Goal: Entertainment & Leisure: Browse casually

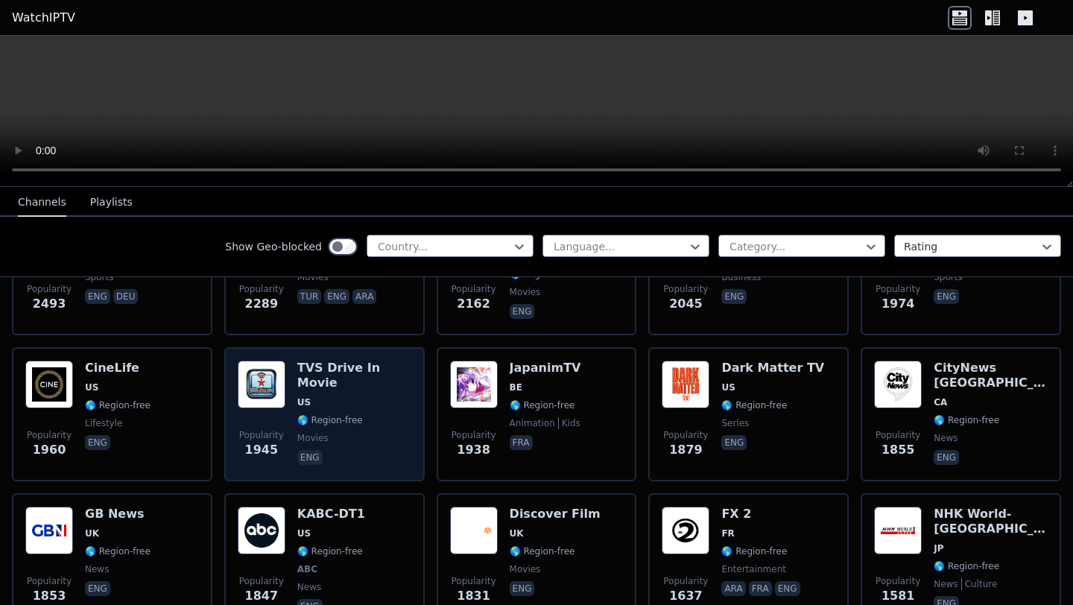
scroll to position [671, 0]
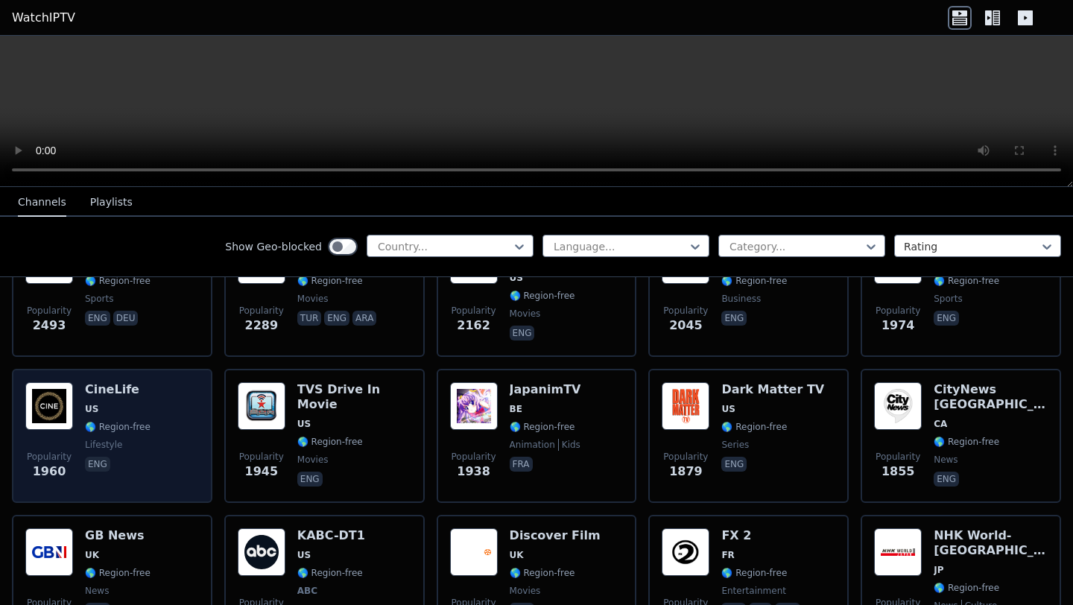
click at [133, 470] on div "CineLife US 🌎 Region-free lifestyle eng" at bounding box center [118, 435] width 66 height 107
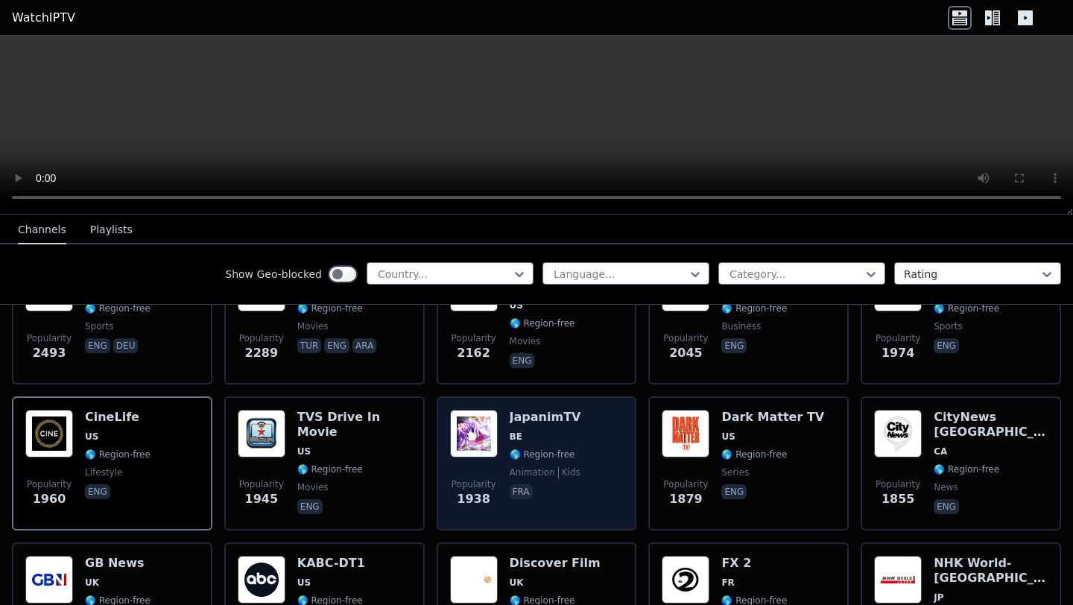
click at [564, 431] on span "BE" at bounding box center [546, 437] width 72 height 12
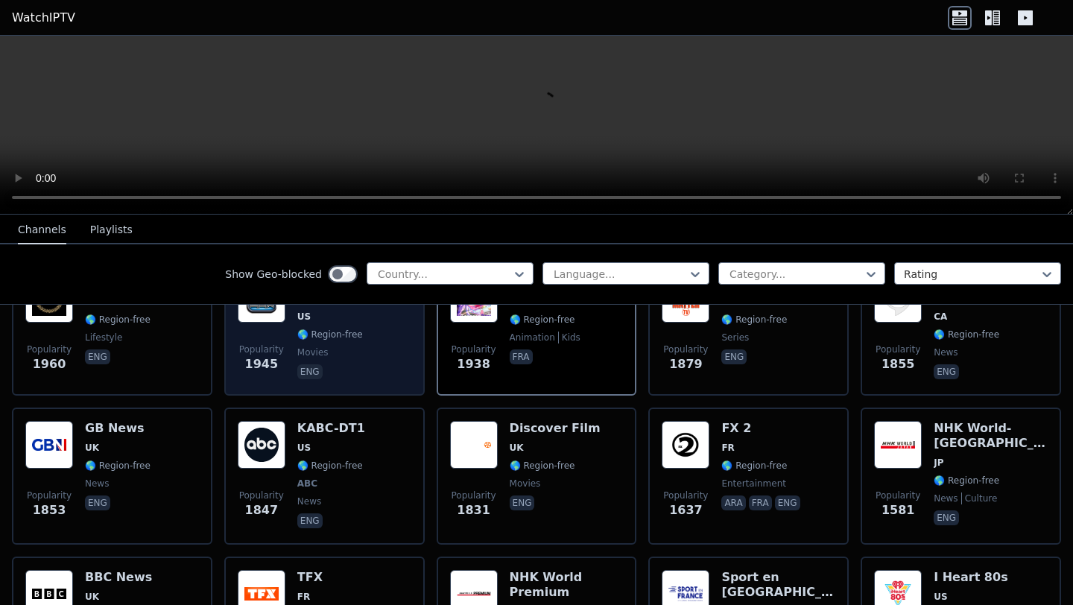
scroll to position [820, 0]
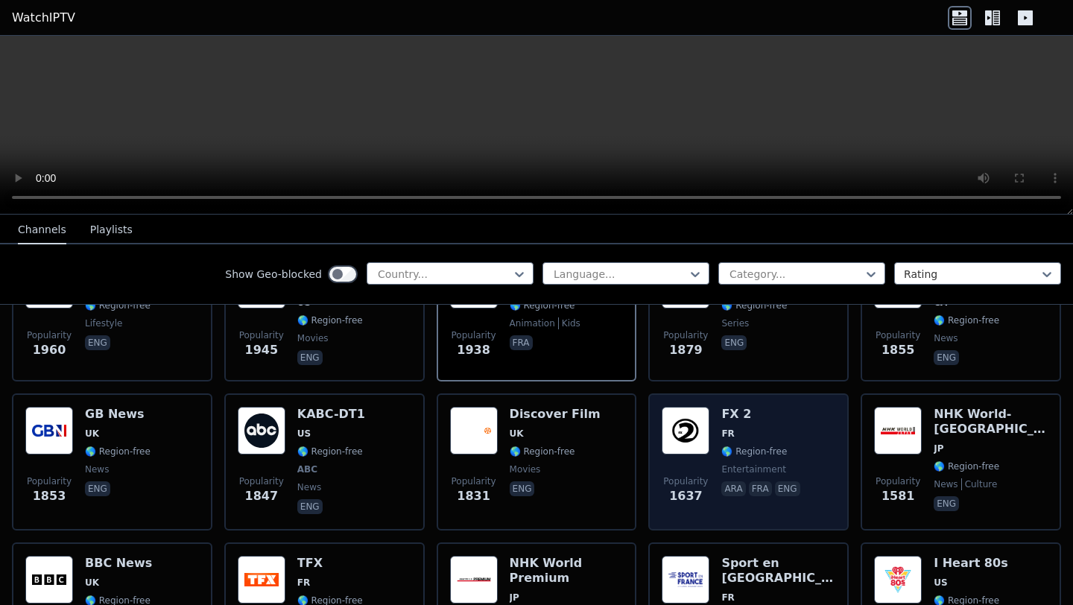
click at [777, 408] on h6 "FX 2" at bounding box center [762, 414] width 81 height 15
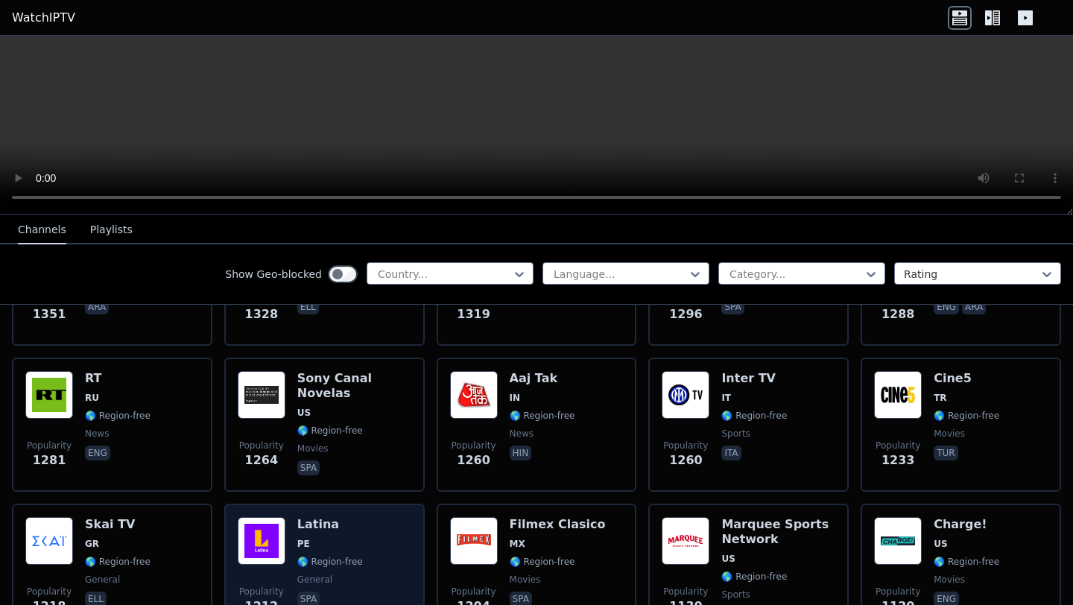
scroll to position [1342, 0]
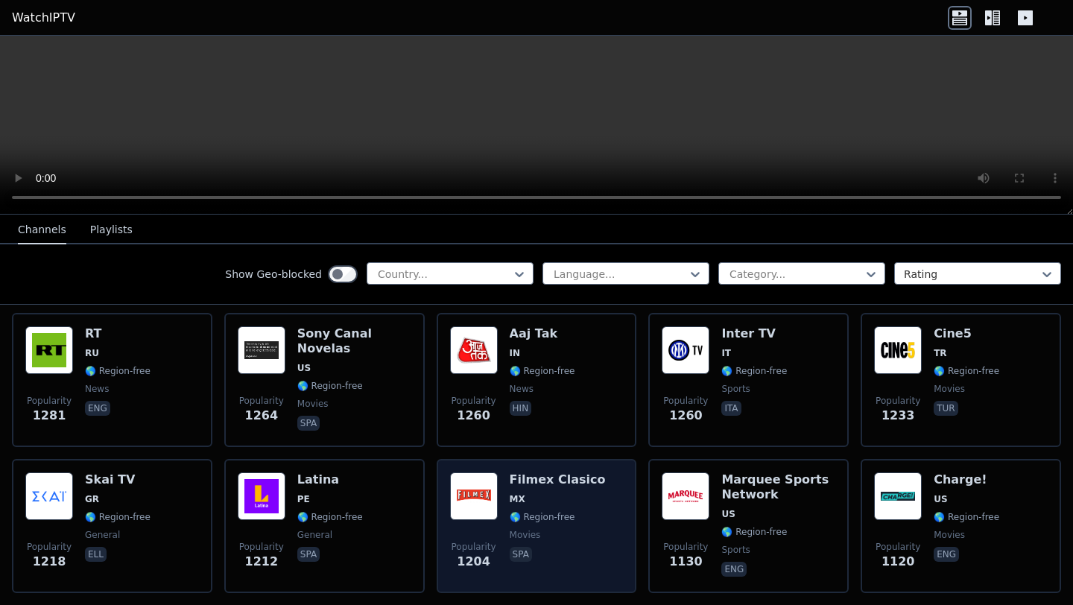
click at [556, 493] on span "MX" at bounding box center [558, 499] width 96 height 12
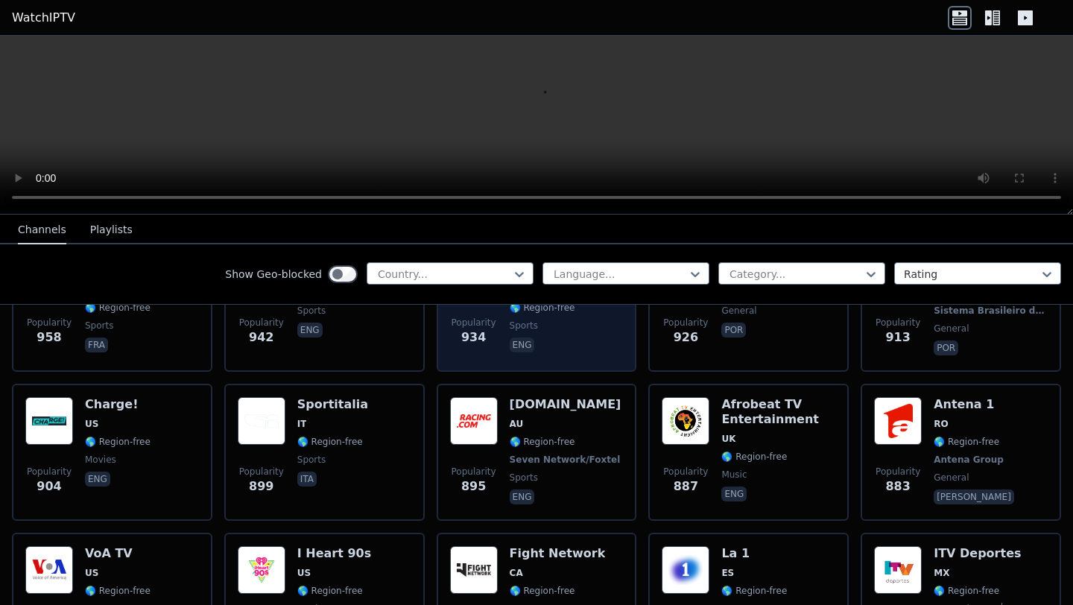
scroll to position [2013, 0]
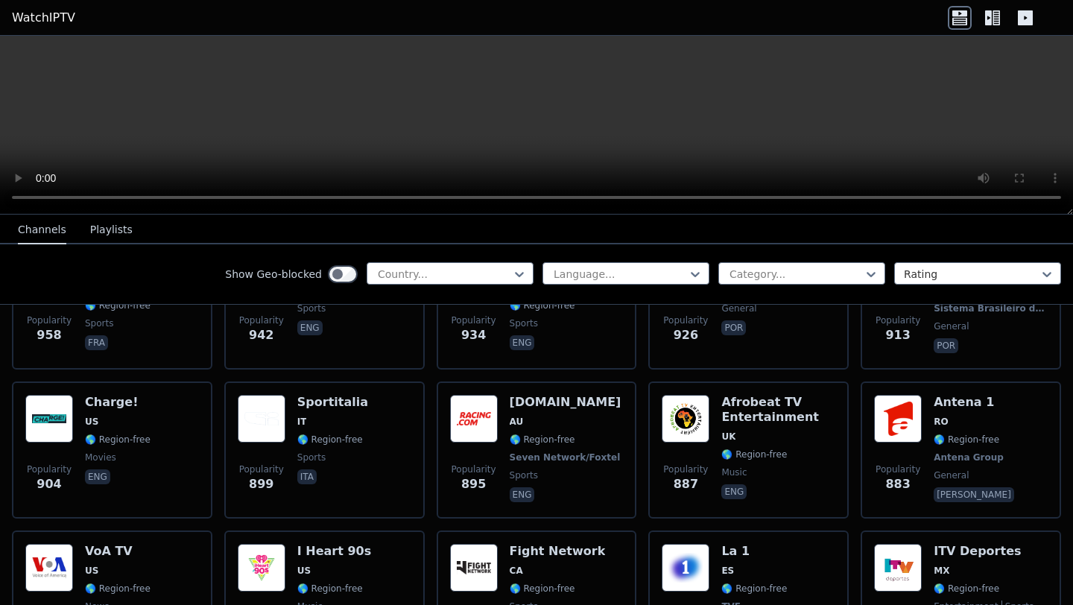
click at [997, 16] on icon at bounding box center [993, 18] width 24 height 24
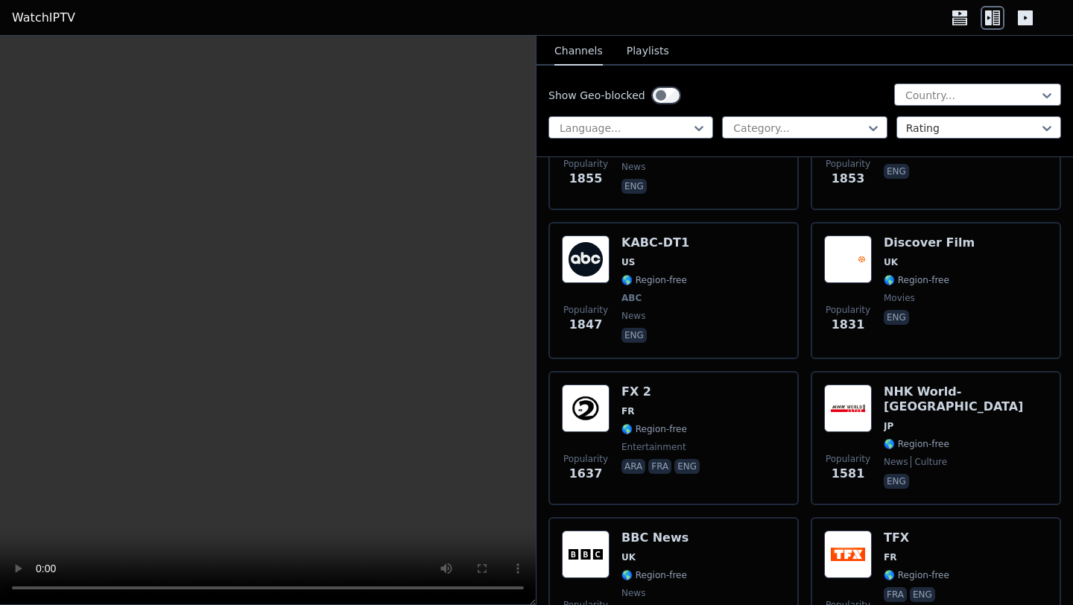
click at [1017, 18] on icon at bounding box center [1026, 18] width 24 height 24
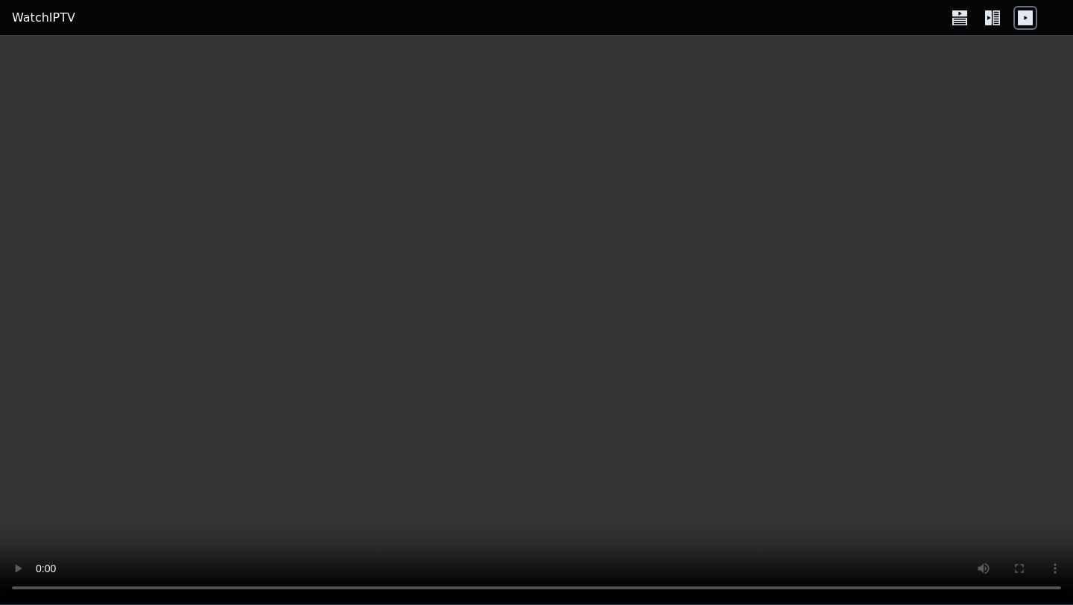
click at [979, 15] on div at bounding box center [992, 18] width 89 height 24
click at [990, 20] on icon at bounding box center [988, 17] width 7 height 15
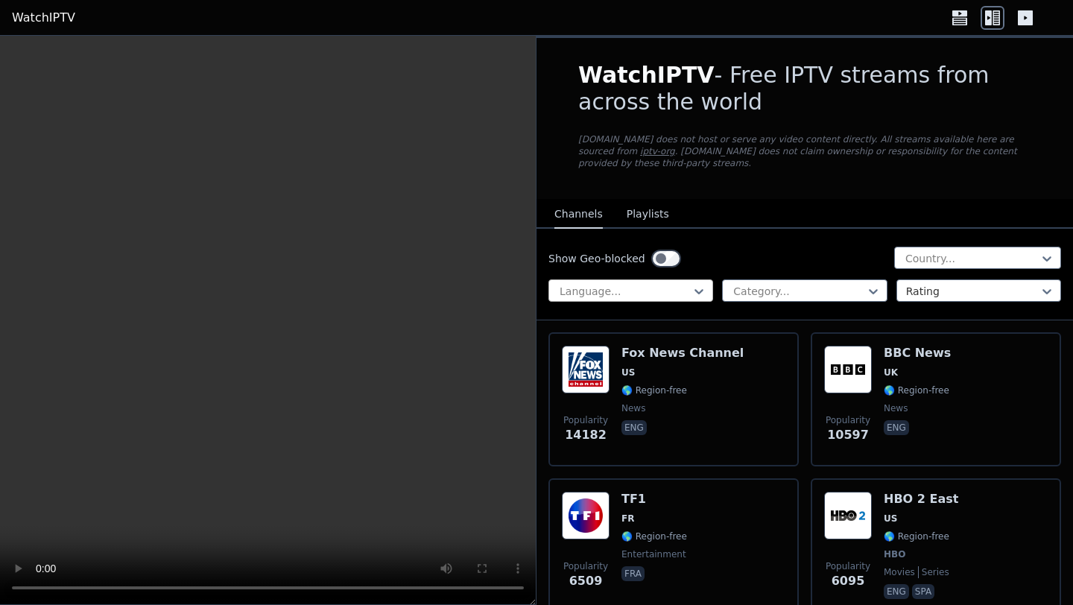
click at [682, 284] on div at bounding box center [624, 291] width 133 height 15
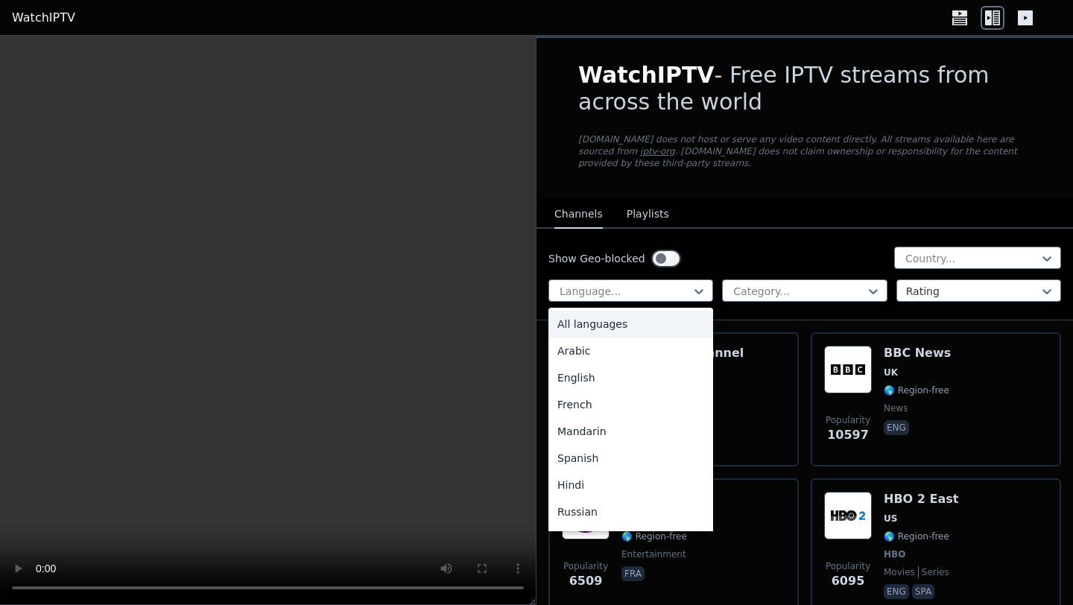
click at [790, 211] on nav "Channels Playlists" at bounding box center [805, 214] width 537 height 30
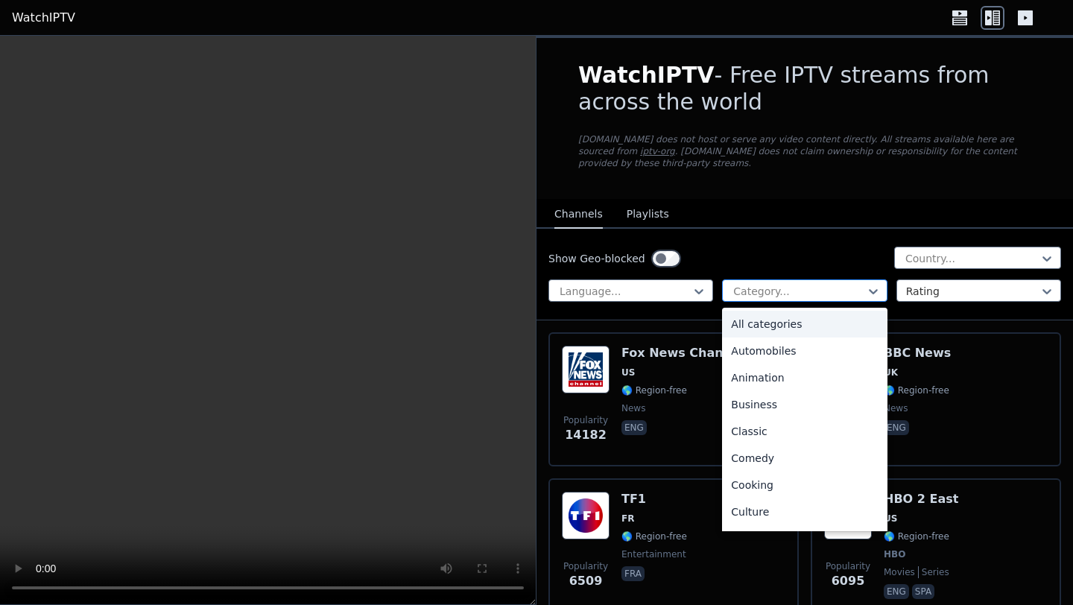
click at [751, 284] on div at bounding box center [798, 291] width 133 height 15
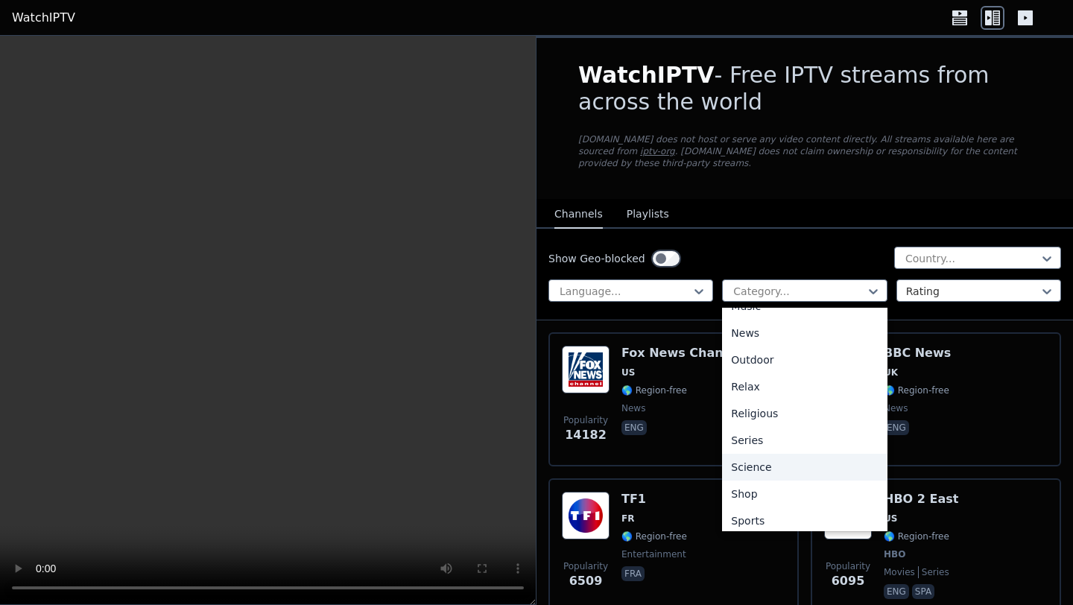
scroll to position [507, 0]
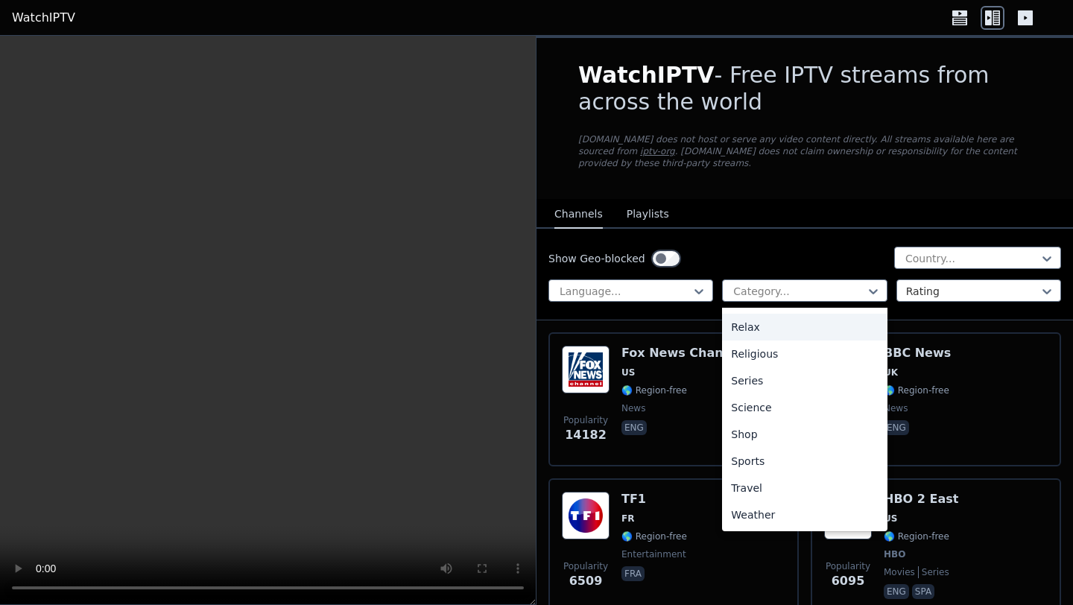
click at [800, 229] on div "Show Geo-blocked Country... Language... 27 results available. Use Up and Down t…" at bounding box center [805, 275] width 537 height 92
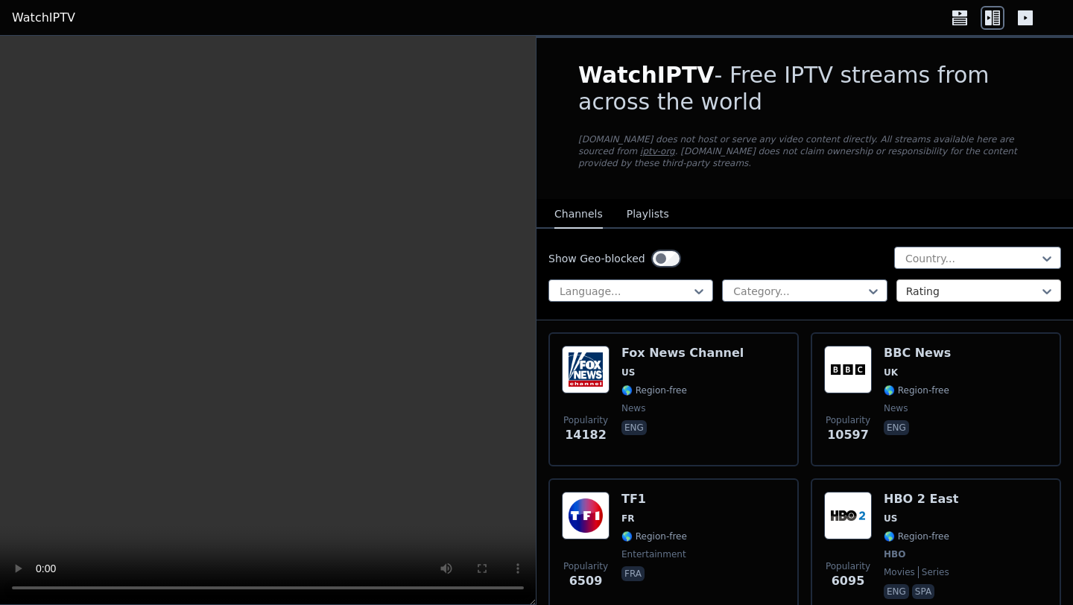
click at [919, 284] on div at bounding box center [972, 291] width 133 height 15
click at [815, 201] on nav "Channels Playlists" at bounding box center [805, 214] width 537 height 30
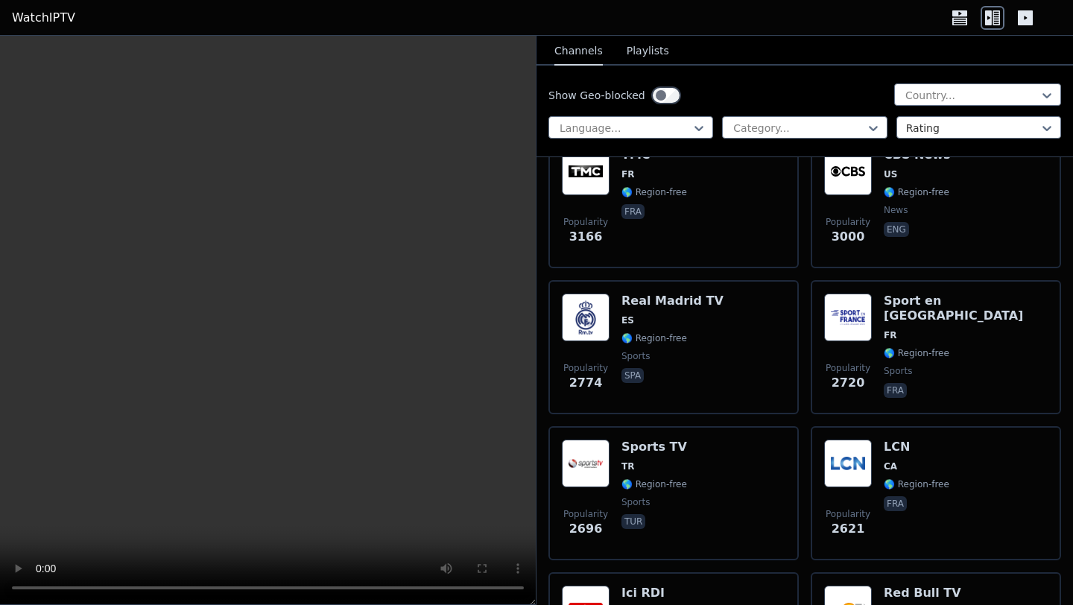
scroll to position [820, 0]
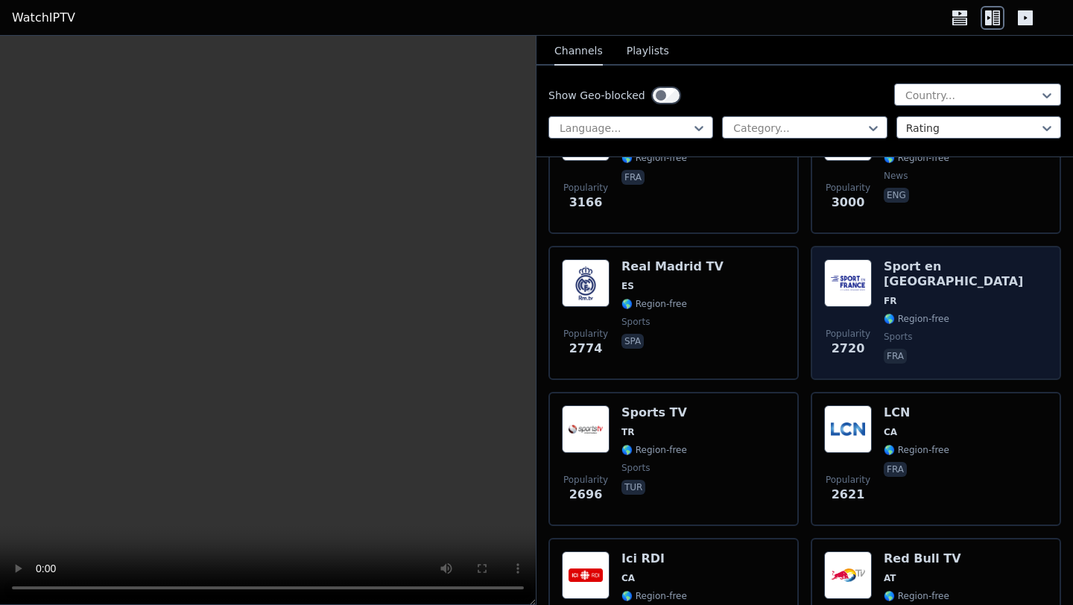
click at [936, 261] on h6 "Sport en [GEOGRAPHIC_DATA]" at bounding box center [966, 274] width 164 height 30
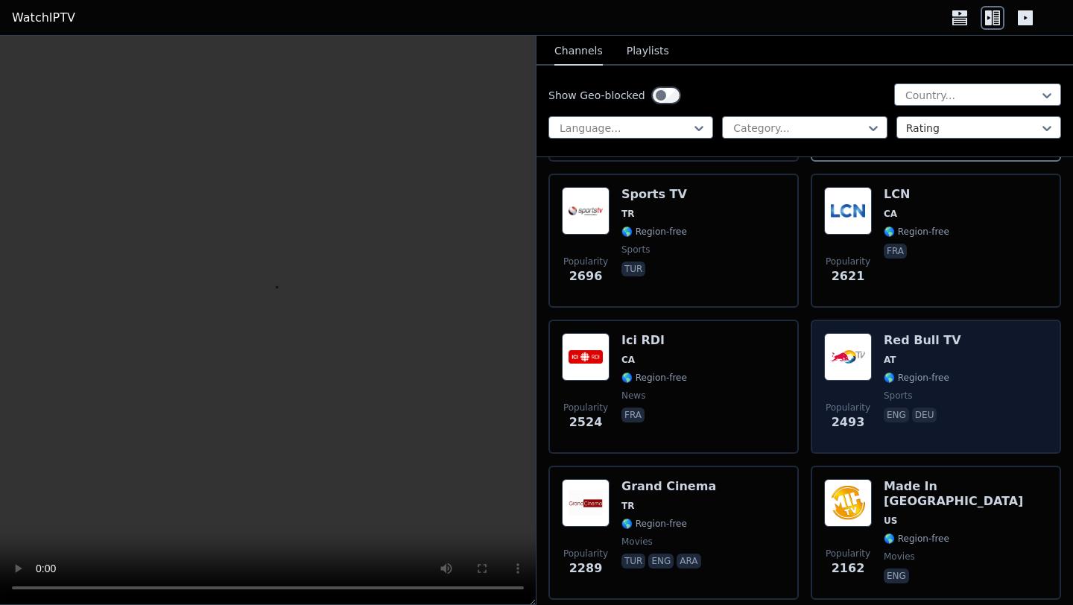
scroll to position [1044, 0]
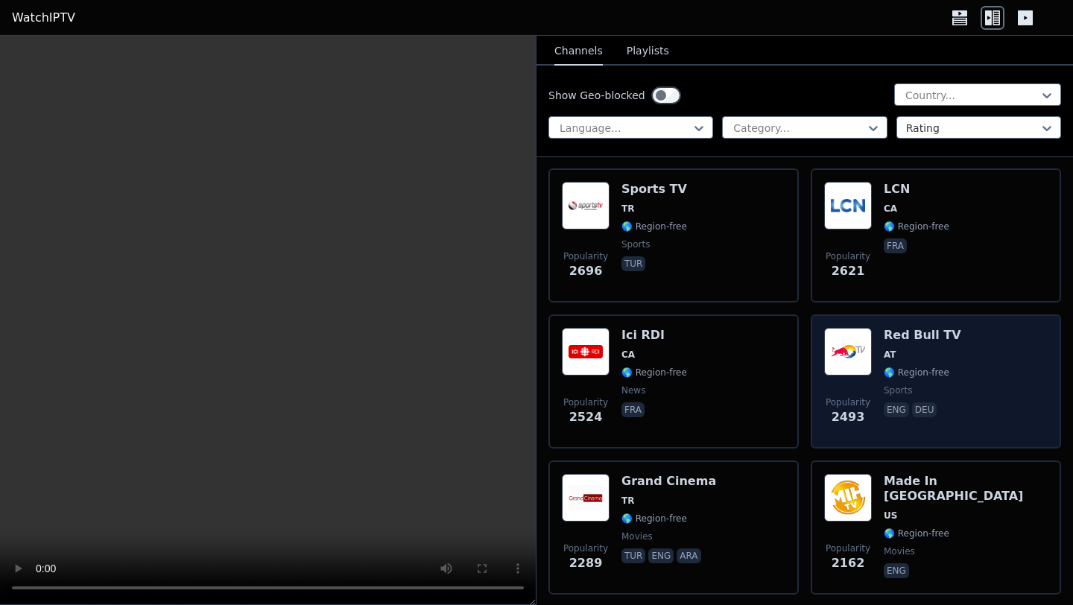
click at [944, 345] on div "Popularity 2493 Red Bull TV AT 🌎 Region-free sports eng deu" at bounding box center [936, 381] width 224 height 107
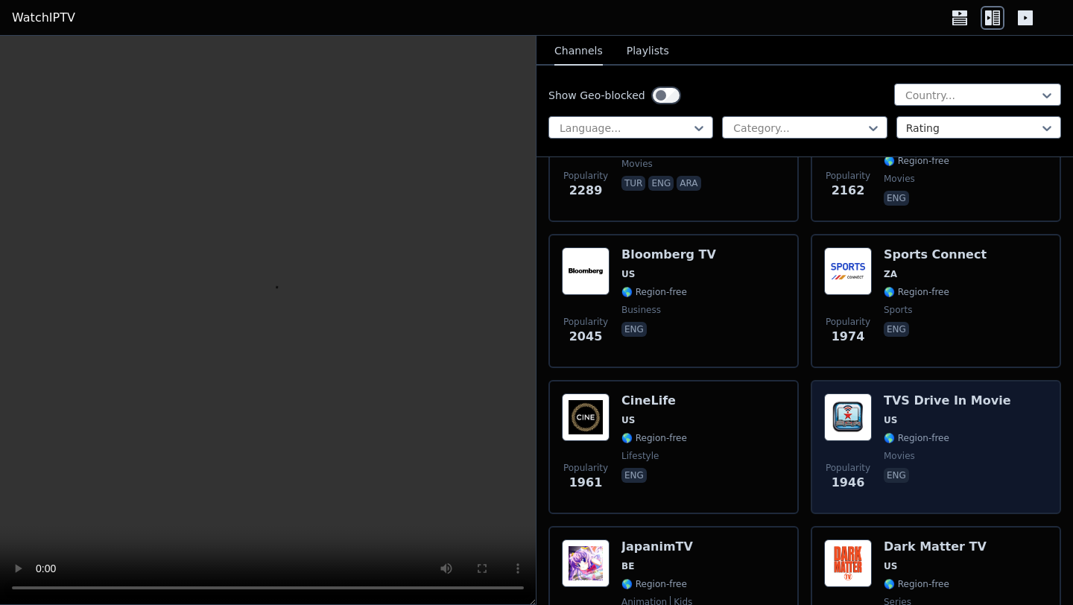
scroll to position [1565, 0]
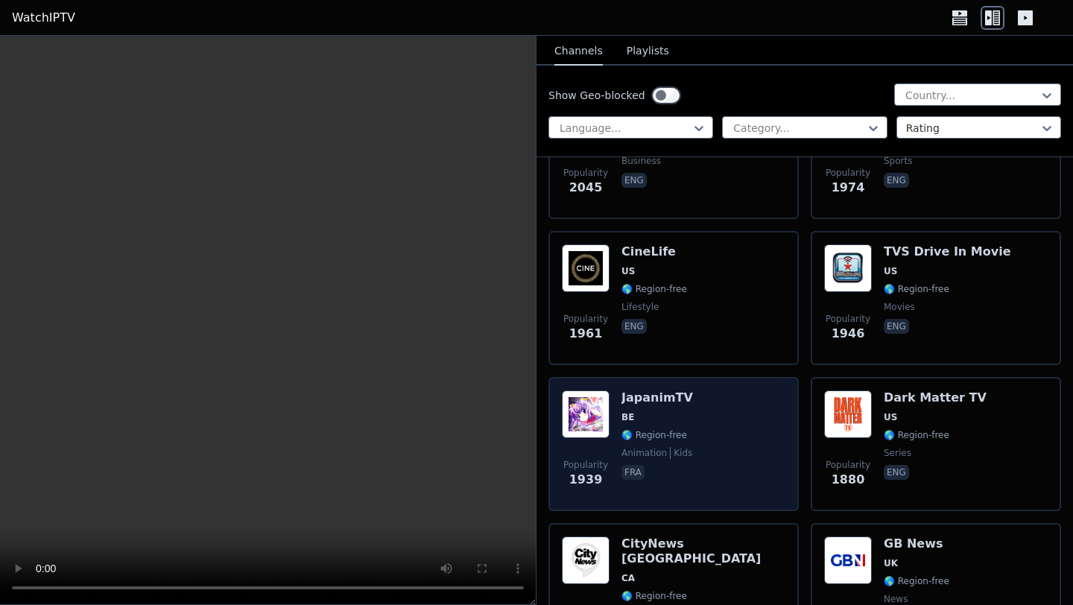
click at [715, 423] on div "Popularity 1939 JapanimTV BE 🌎 Region-free animation kids fra" at bounding box center [674, 444] width 224 height 107
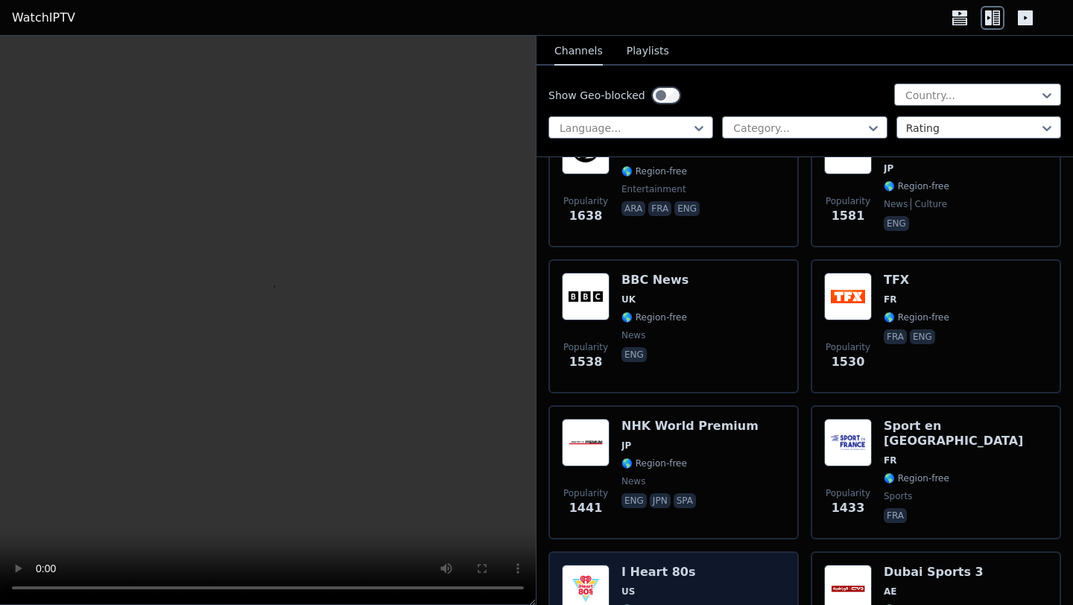
scroll to position [2460, 0]
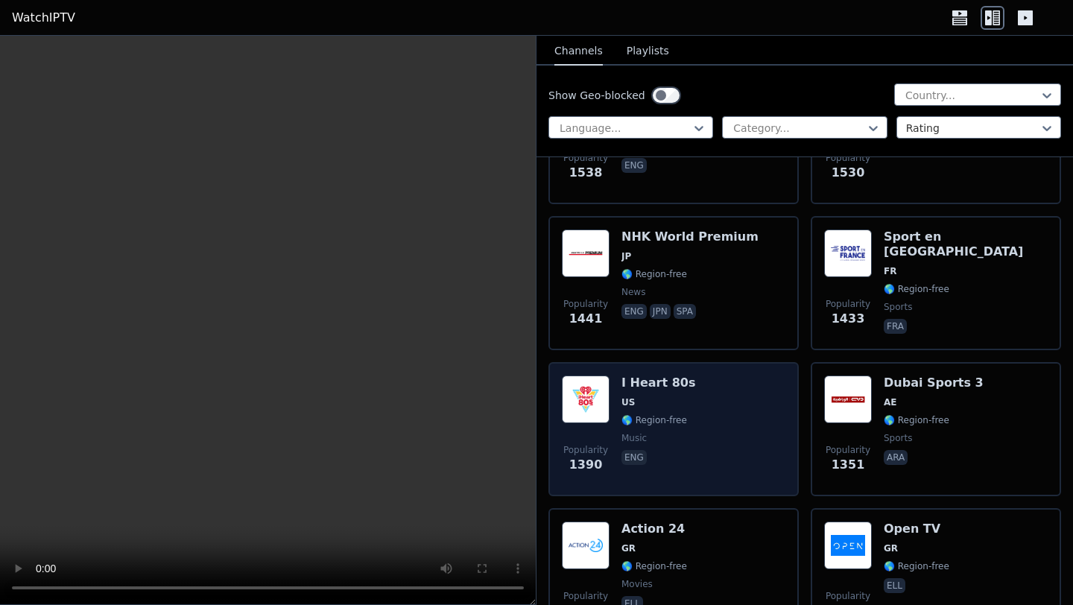
click at [738, 395] on div "Popularity 1390 I Heart 80s US 🌎 Region-free music eng" at bounding box center [674, 429] width 224 height 107
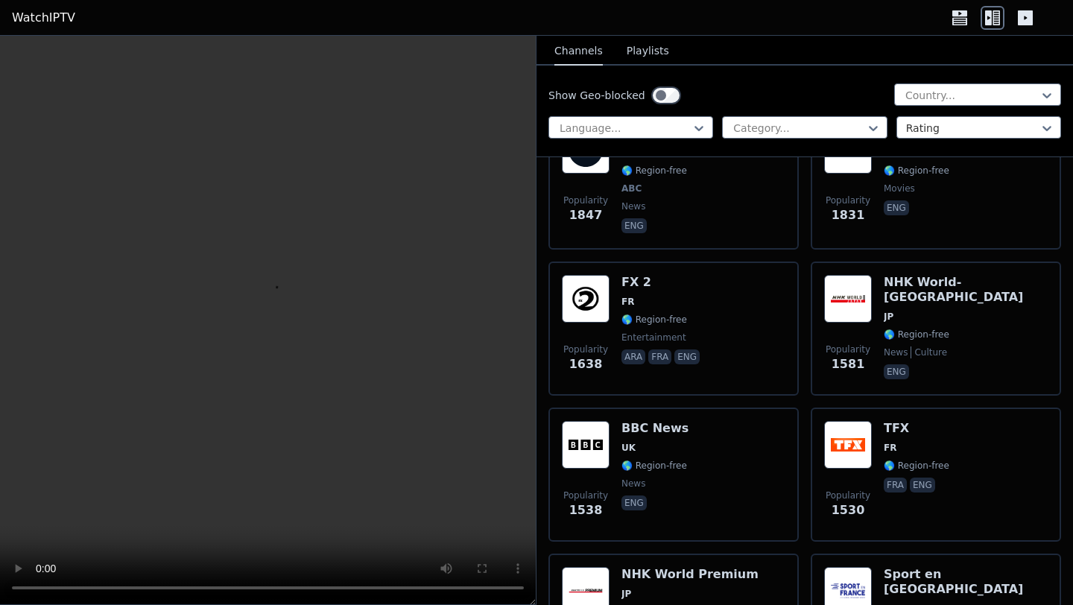
scroll to position [2087, 0]
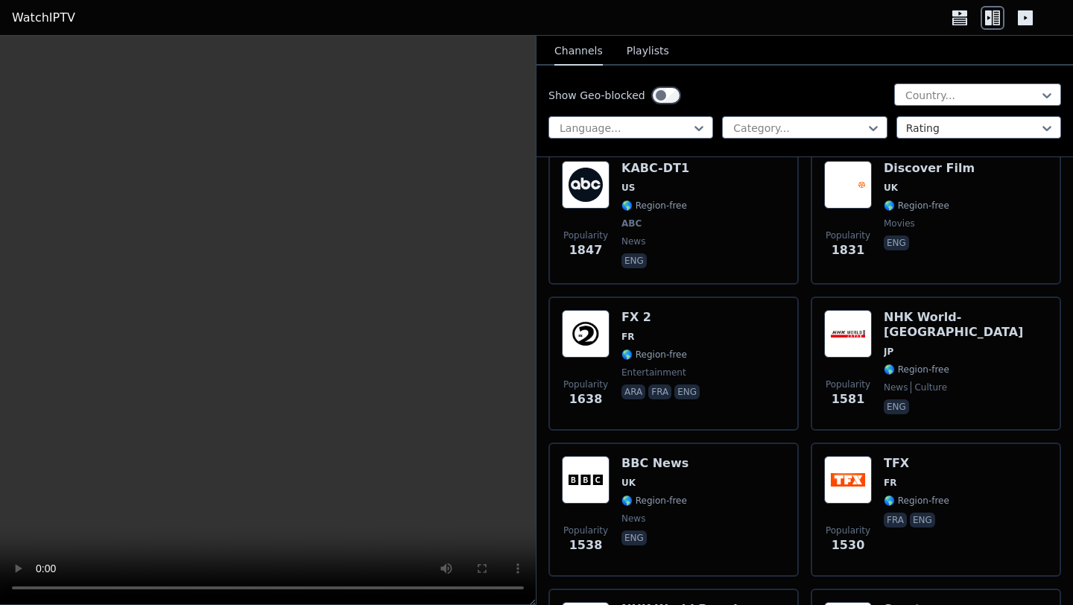
click at [40, 15] on link "WatchIPTV" at bounding box center [43, 18] width 63 height 18
